Goal: Task Accomplishment & Management: Use online tool/utility

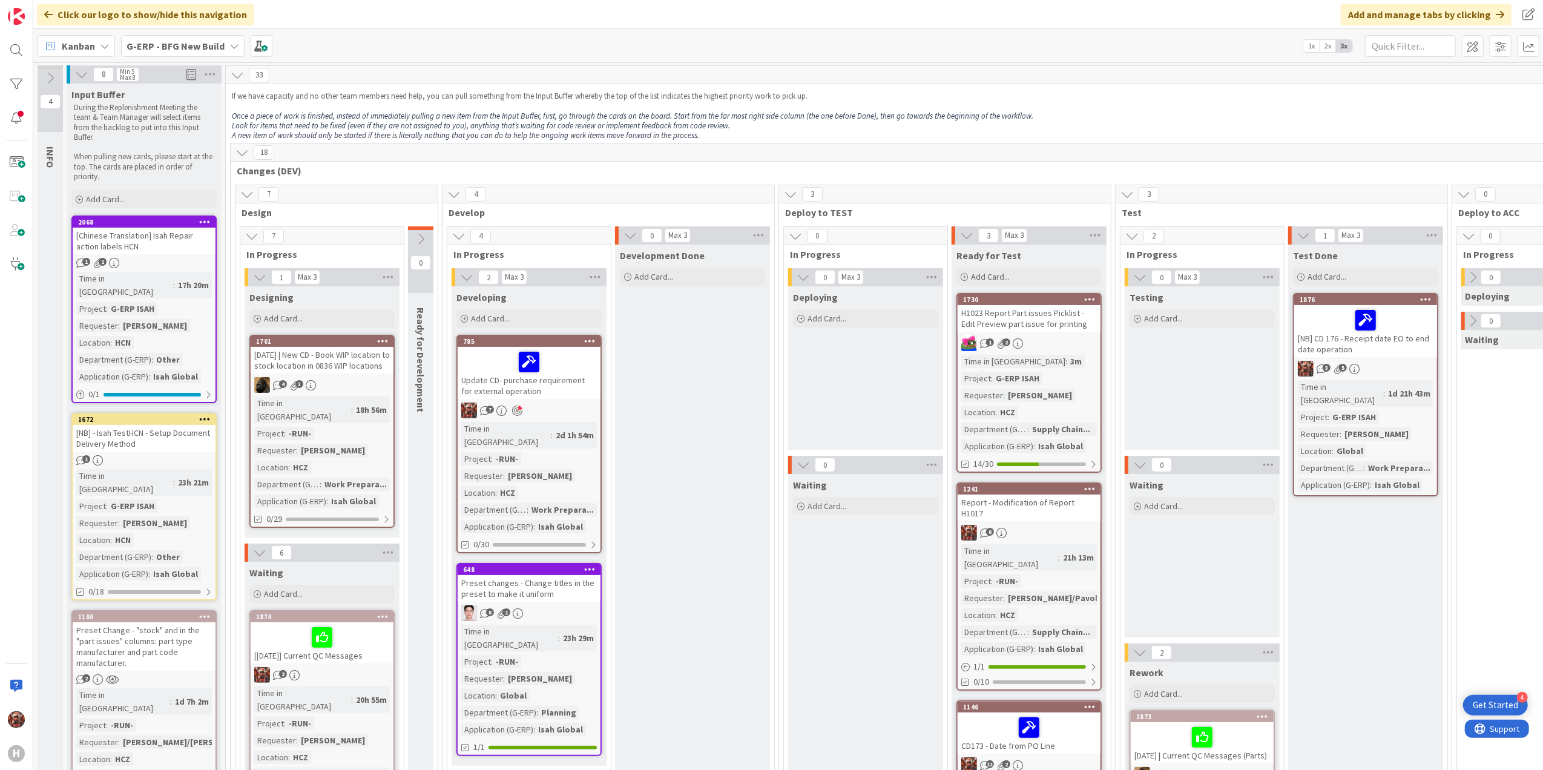
click at [151, 42] on b "G-ERP - BFG New Build" at bounding box center [175, 46] width 98 height 12
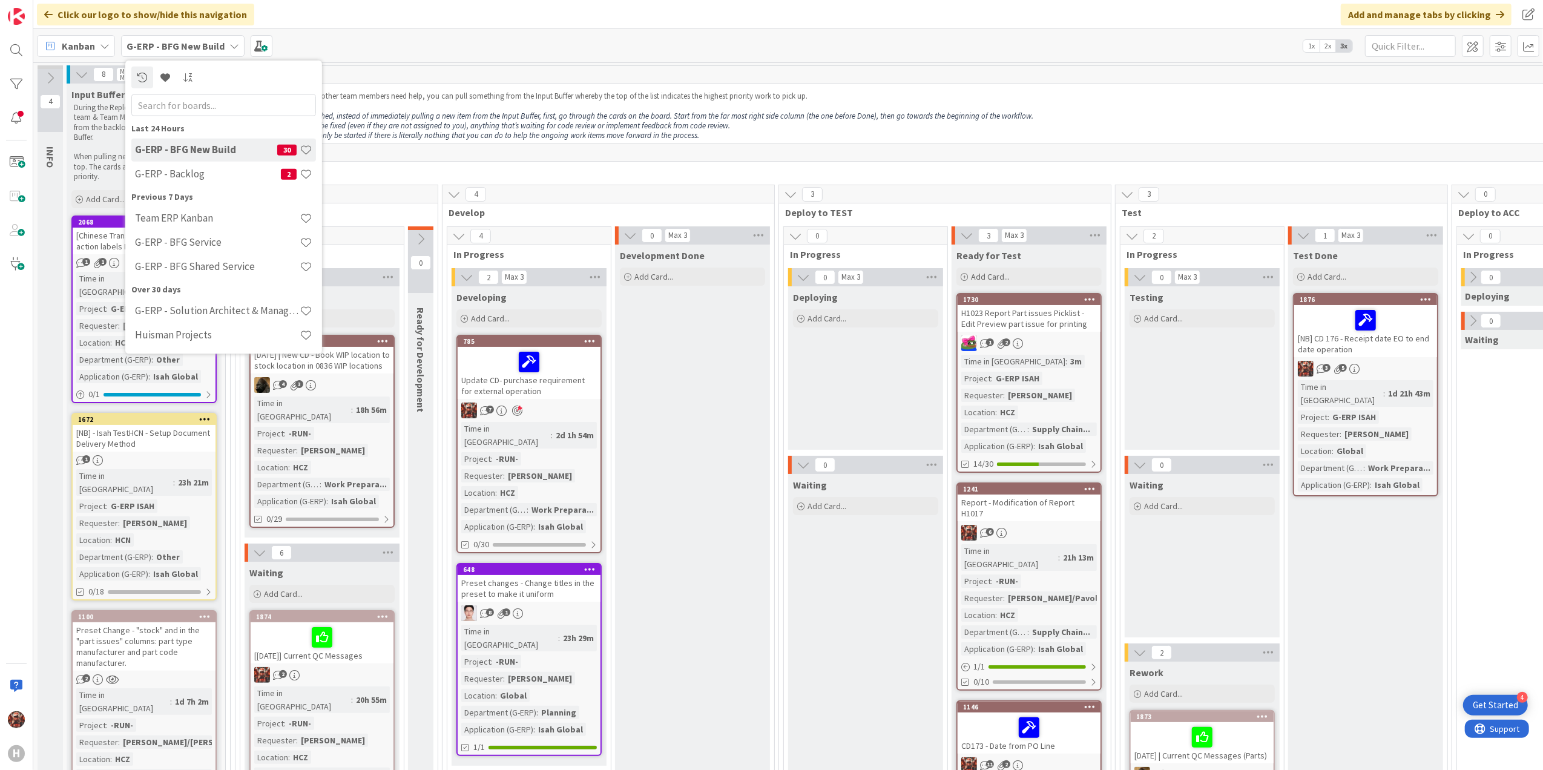
click at [82, 35] on div "Kanban" at bounding box center [76, 46] width 78 height 22
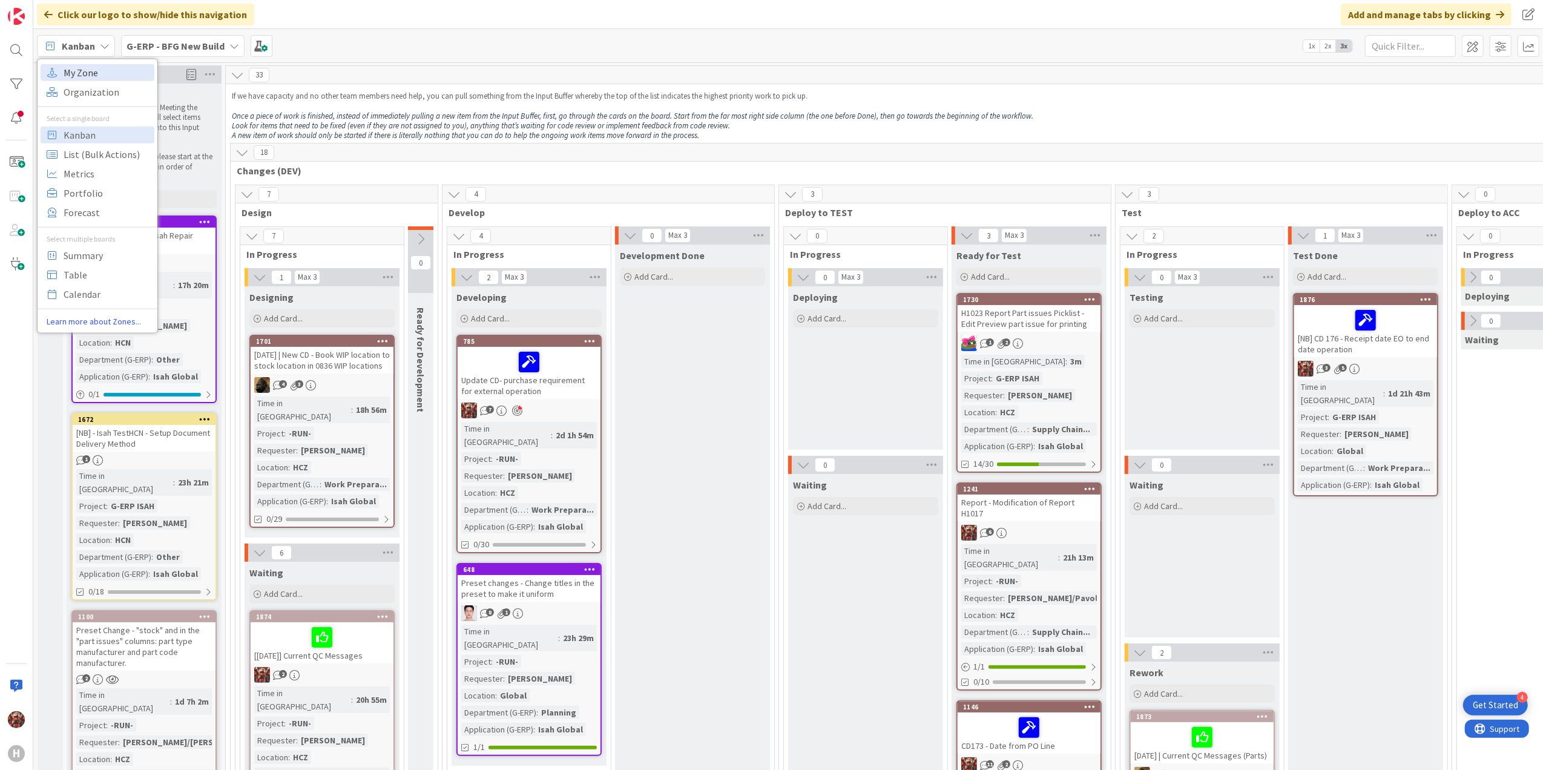
click at [105, 74] on span "My Zone" at bounding box center [107, 72] width 87 height 18
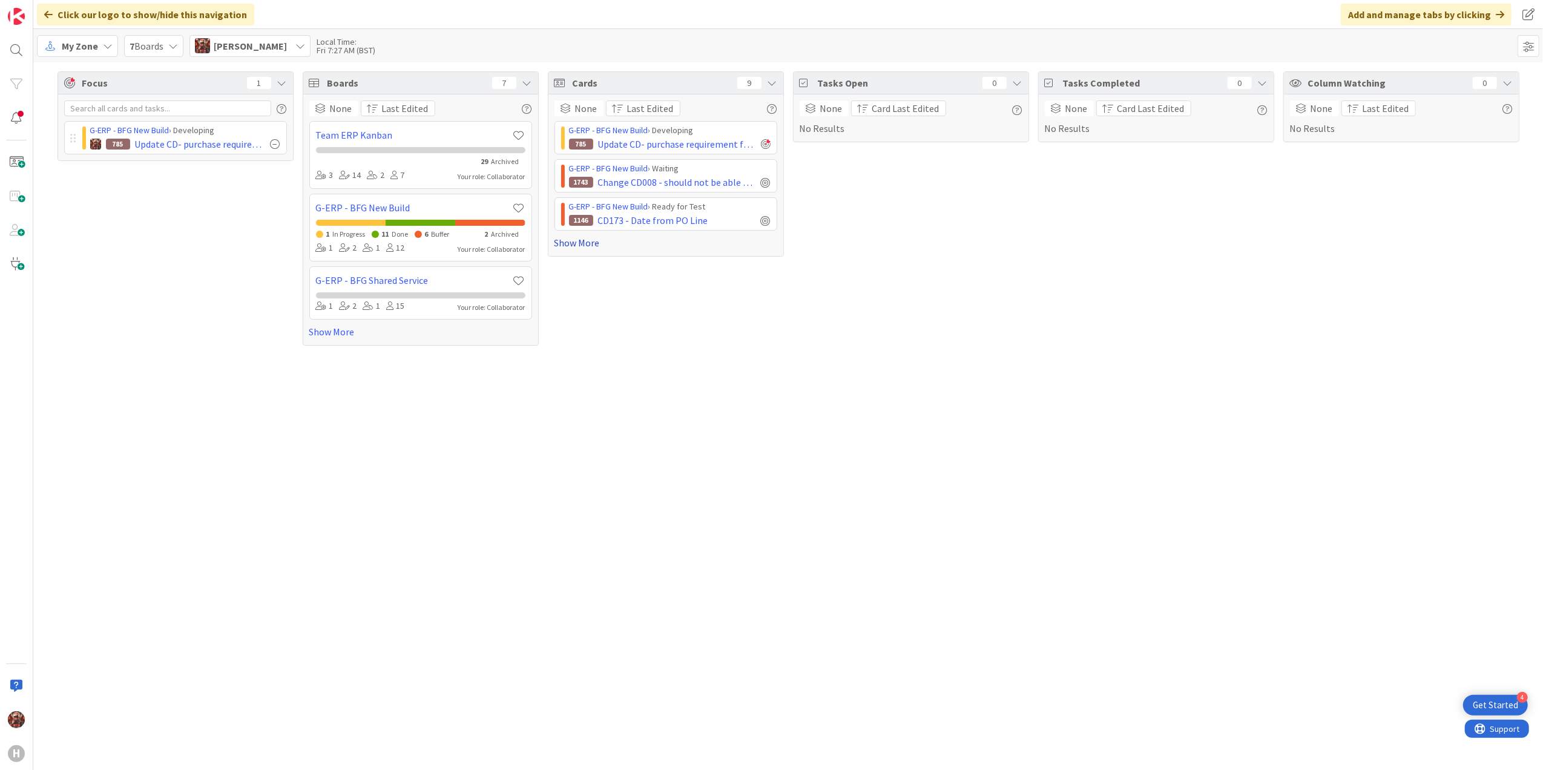
click at [576, 244] on link "Show More" at bounding box center [665, 242] width 223 height 15
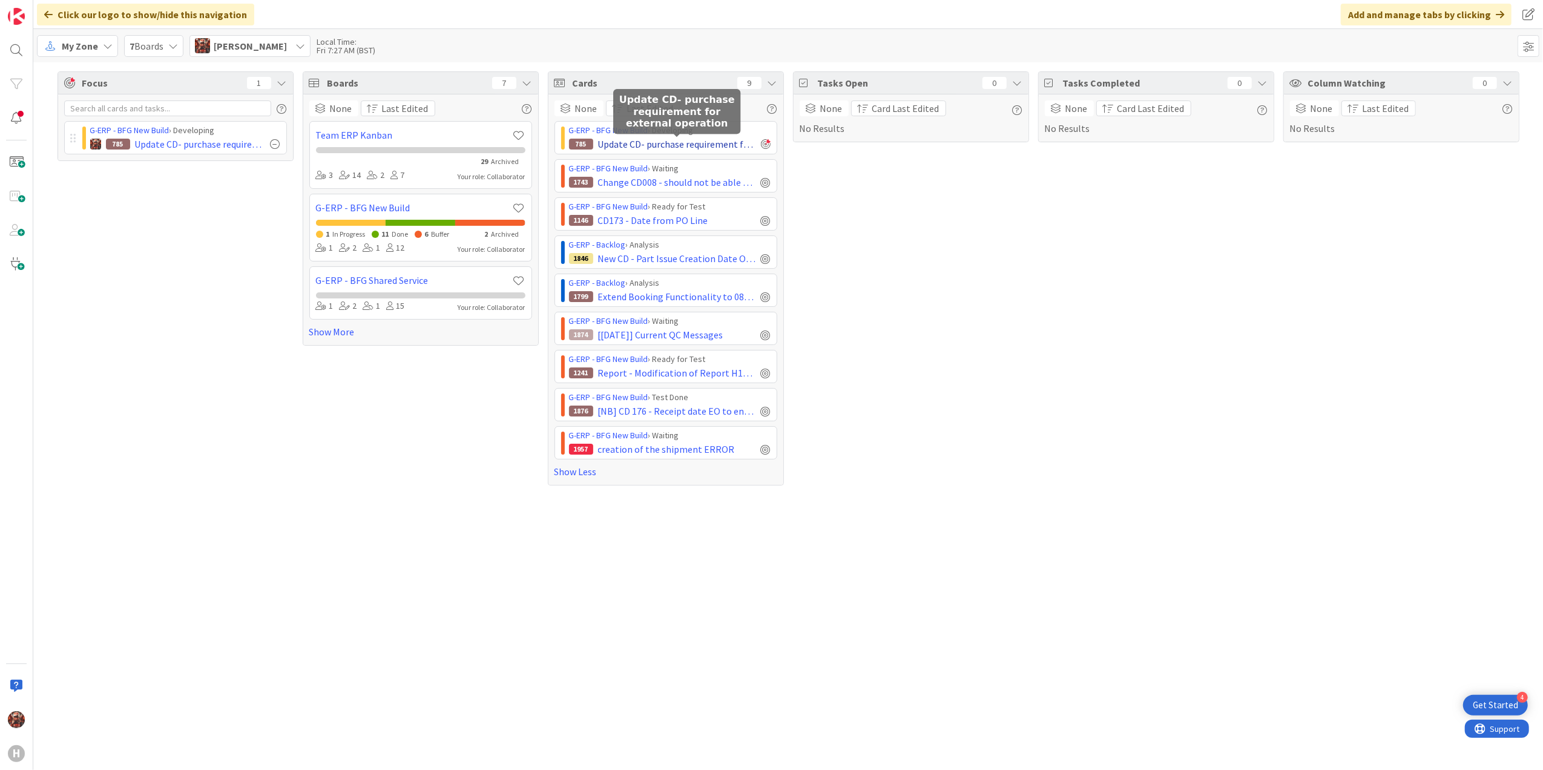
click at [698, 141] on span "Update CD- purchase requirement for external operation" at bounding box center [677, 144] width 158 height 15
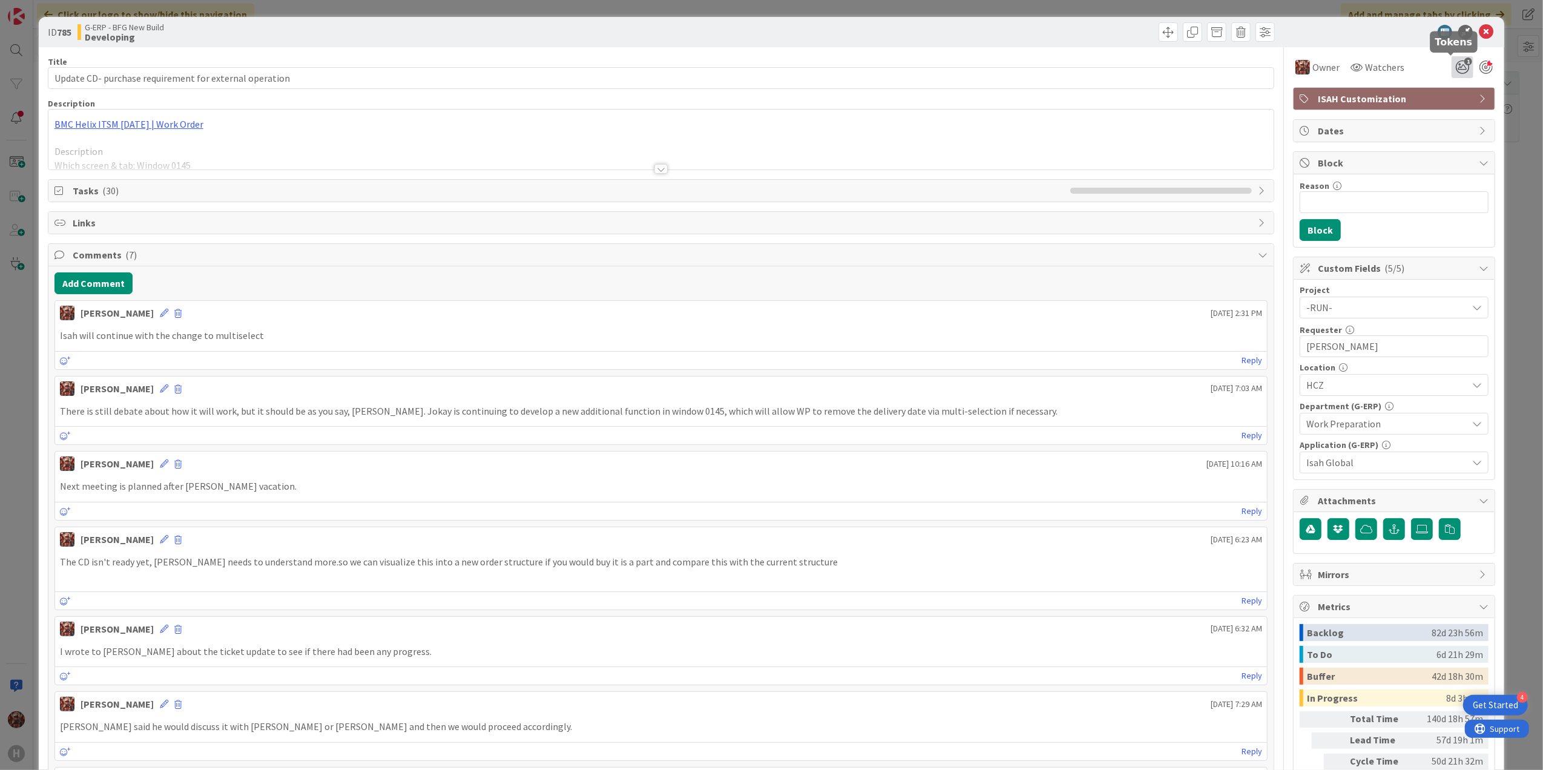
click at [1458, 70] on icon "1" at bounding box center [1462, 67] width 22 height 22
click at [1478, 29] on icon at bounding box center [1485, 32] width 15 height 15
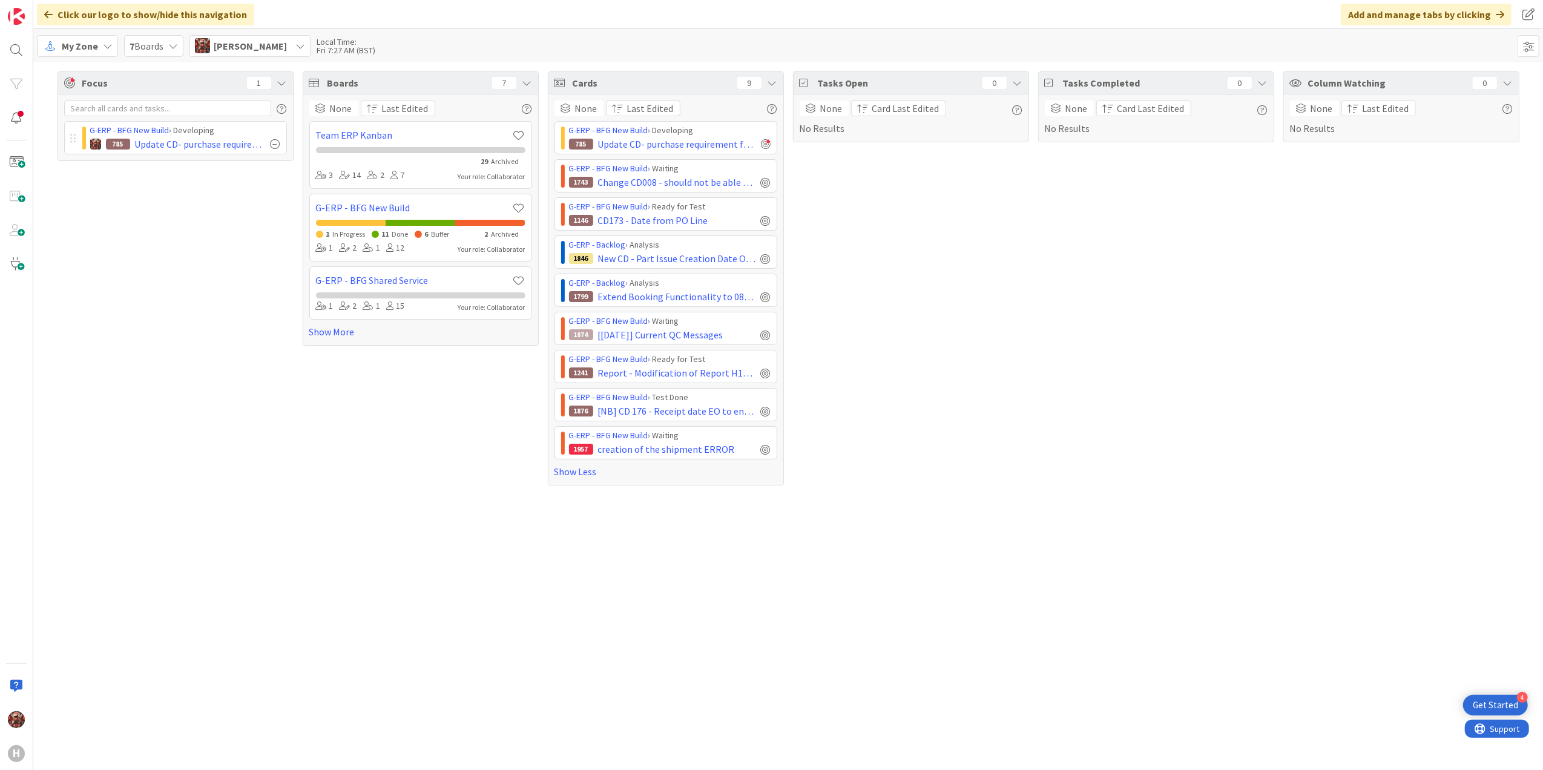
click at [191, 241] on div "Focus 1 G-ERP - BFG New Build › Developing 785 Update CD- purchase requirement …" at bounding box center [175, 278] width 236 height 414
